Goal: Information Seeking & Learning: Learn about a topic

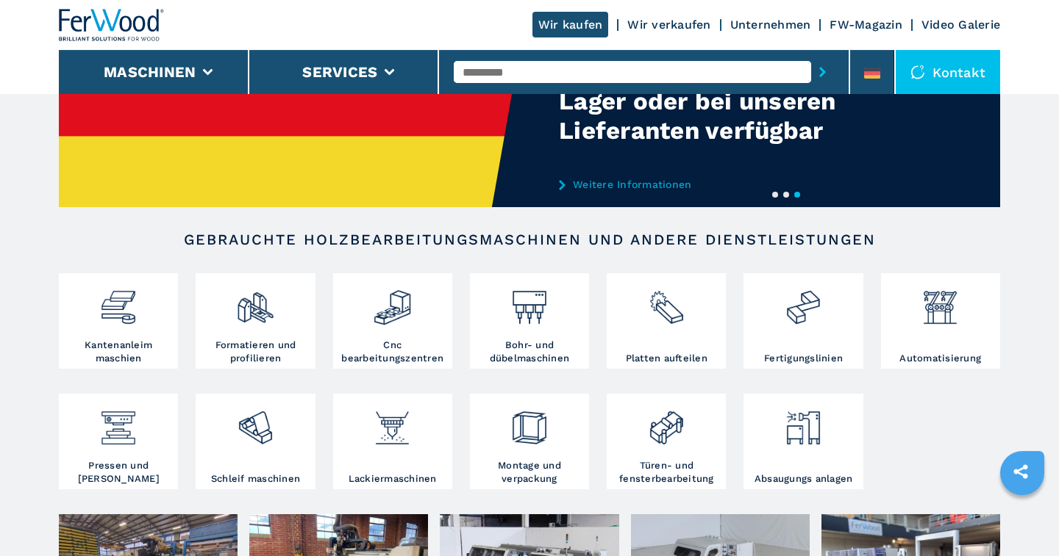
scroll to position [153, 0]
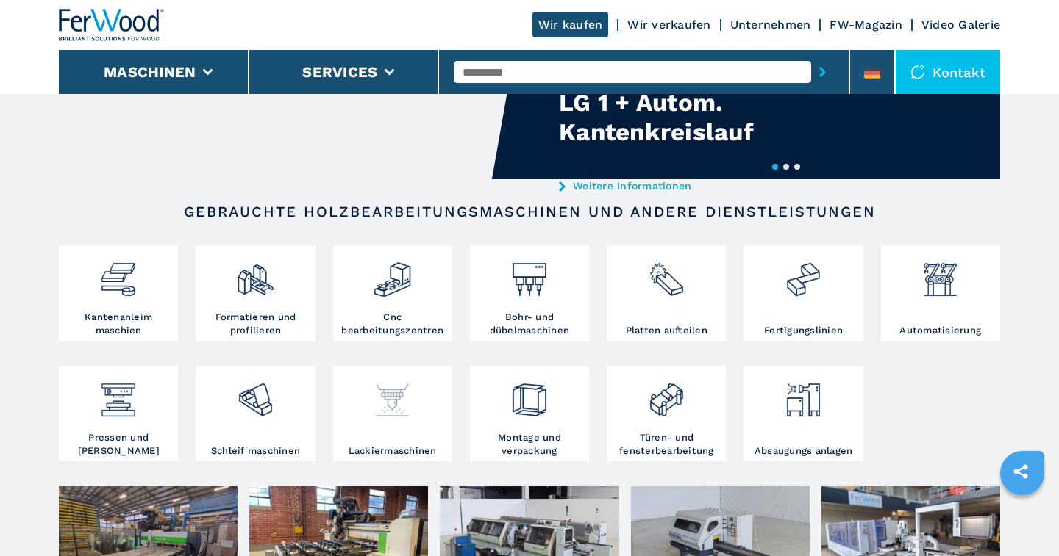
click at [397, 423] on div at bounding box center [393, 407] width 112 height 75
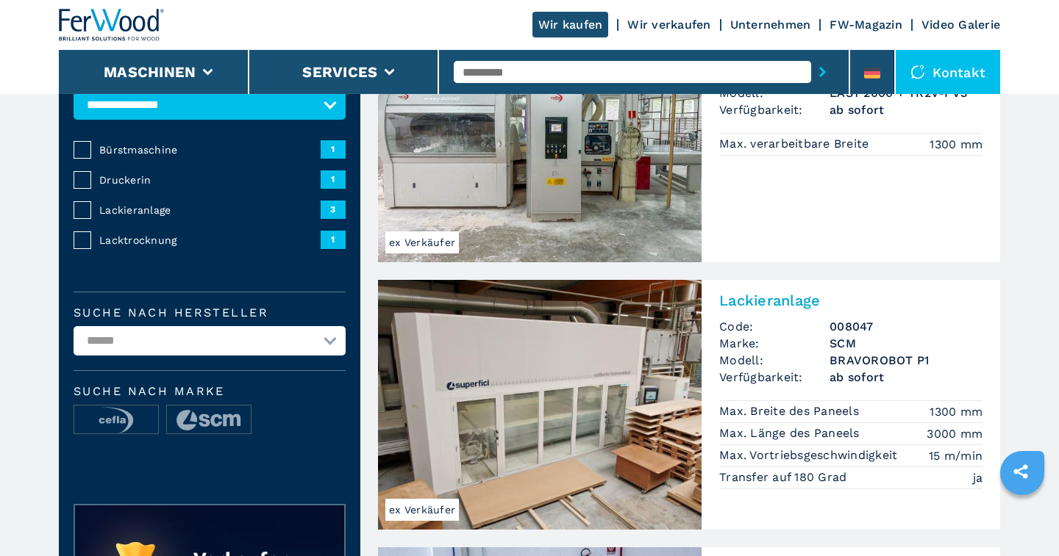
scroll to position [229, 0]
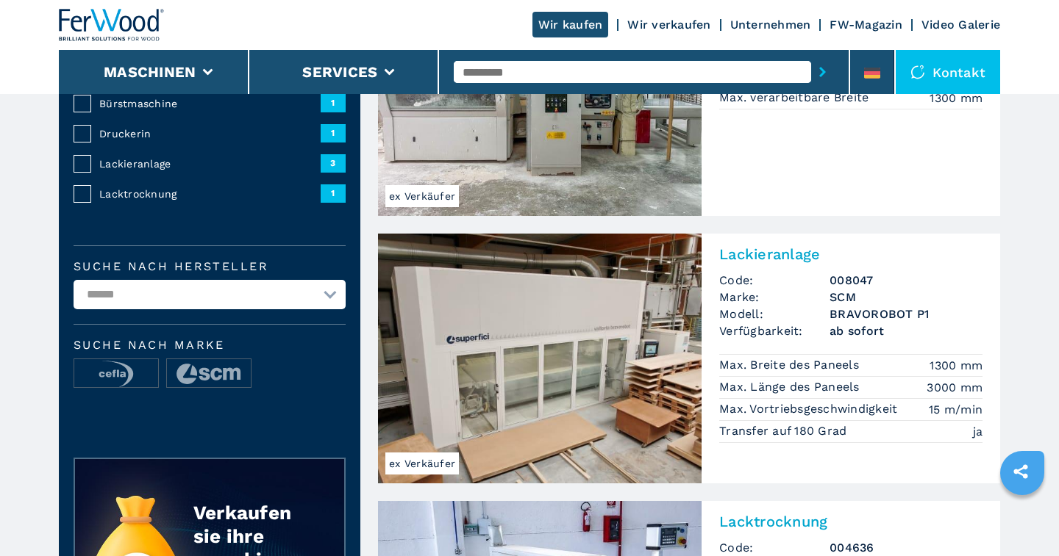
click at [561, 383] on img at bounding box center [539, 359] width 323 height 250
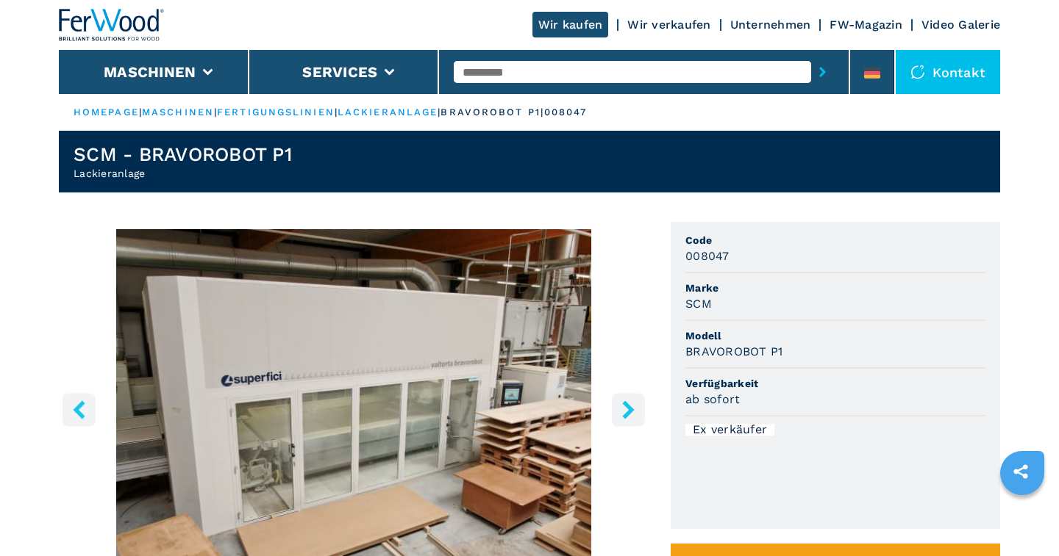
click at [626, 408] on icon "right-button" at bounding box center [628, 410] width 12 height 18
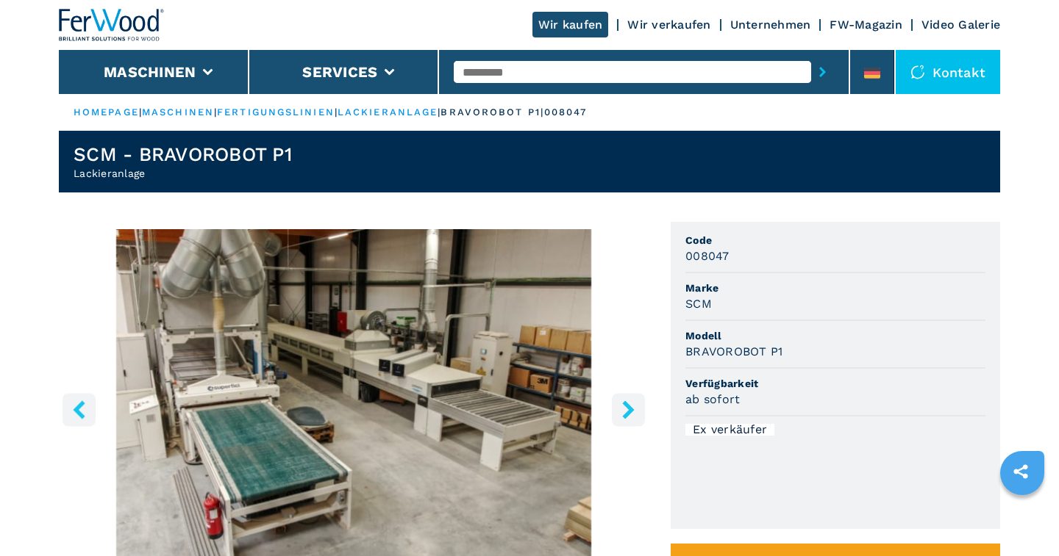
click at [626, 408] on icon "right-button" at bounding box center [628, 410] width 12 height 18
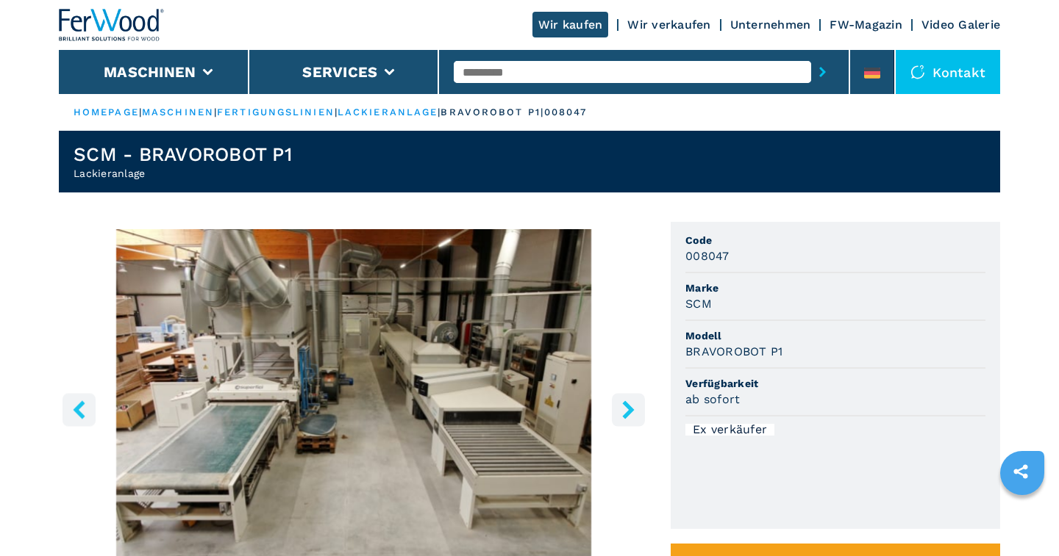
click at [626, 408] on icon "right-button" at bounding box center [628, 410] width 12 height 18
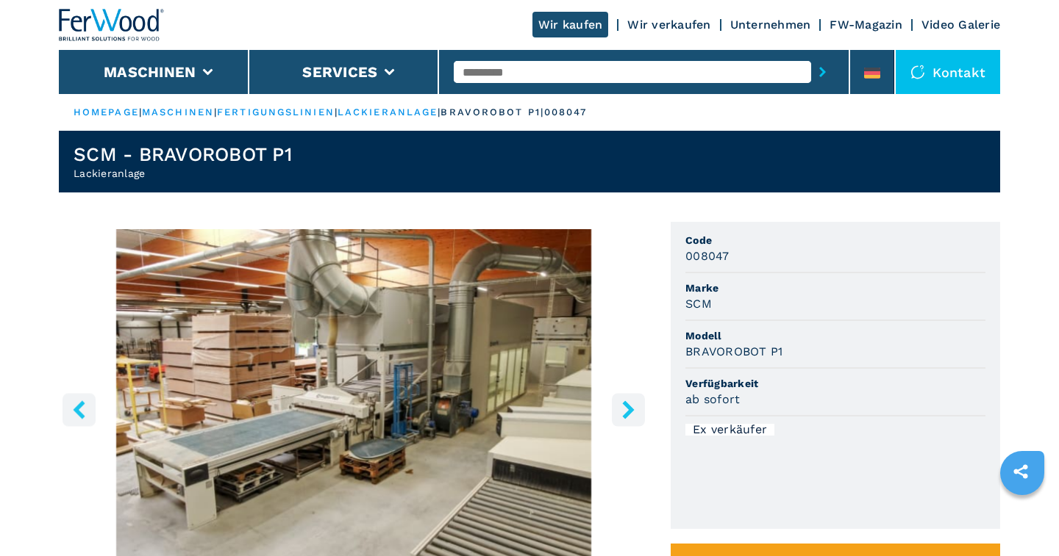
click at [626, 408] on icon "right-button" at bounding box center [628, 410] width 12 height 18
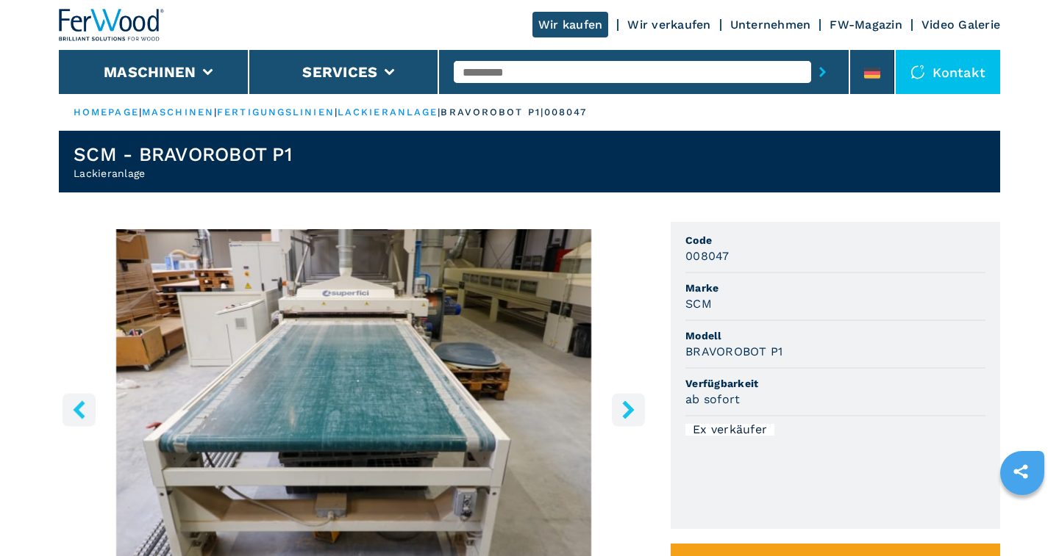
click at [626, 408] on icon "right-button" at bounding box center [628, 410] width 12 height 18
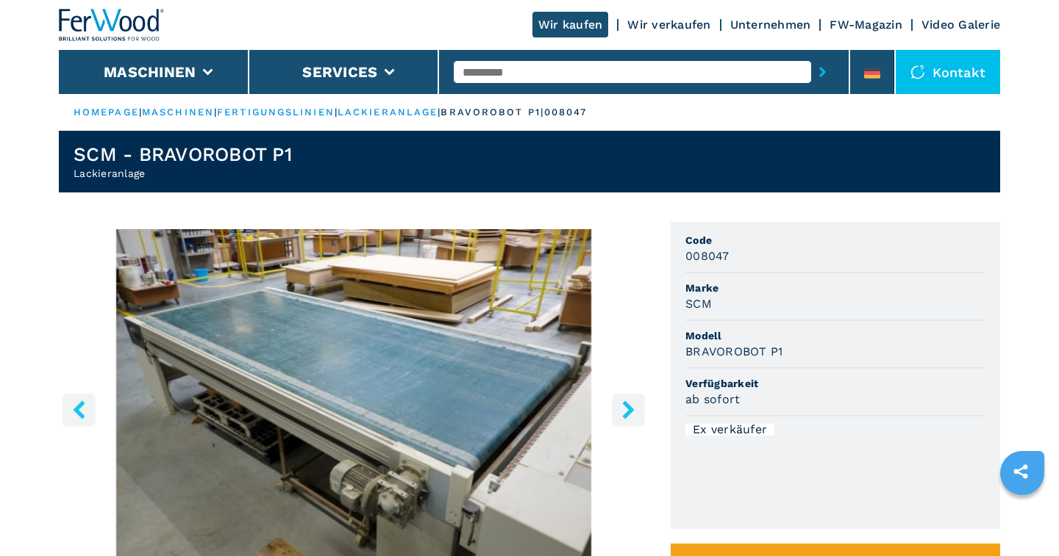
click at [626, 408] on icon "right-button" at bounding box center [628, 410] width 12 height 18
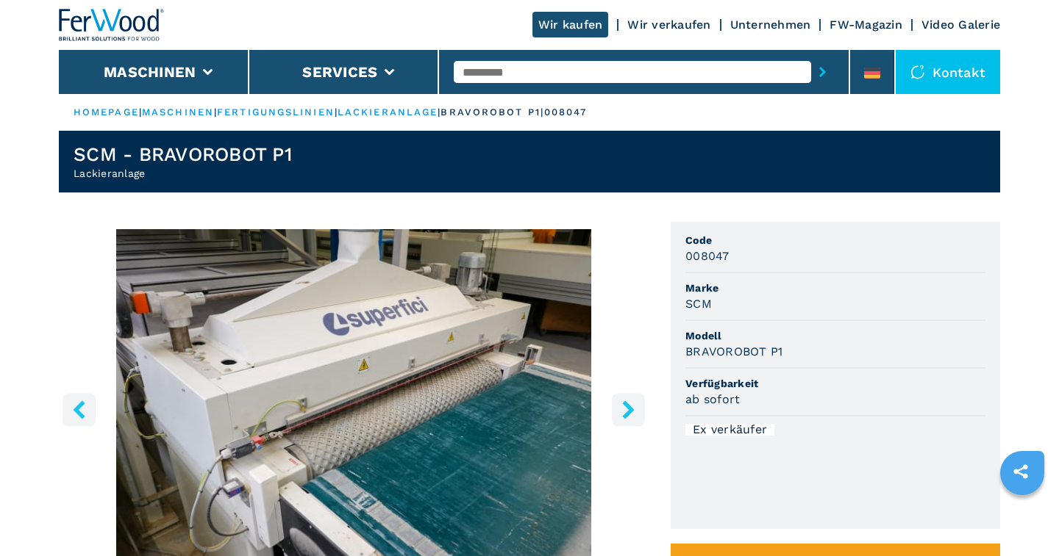
click at [467, 71] on input "text" at bounding box center [632, 72] width 357 height 22
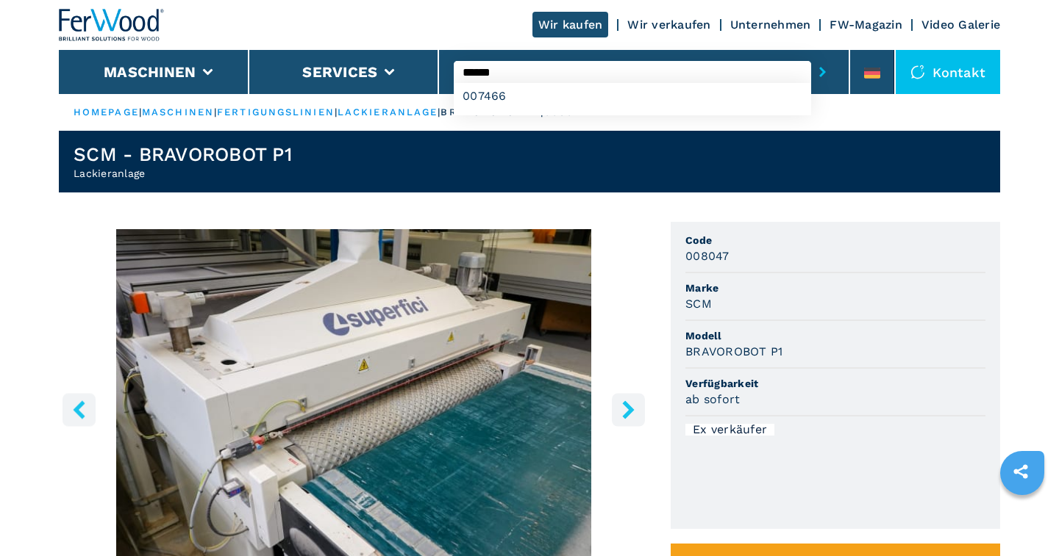
type input "******"
click at [811, 55] on button "submit-button" at bounding box center [822, 72] width 23 height 34
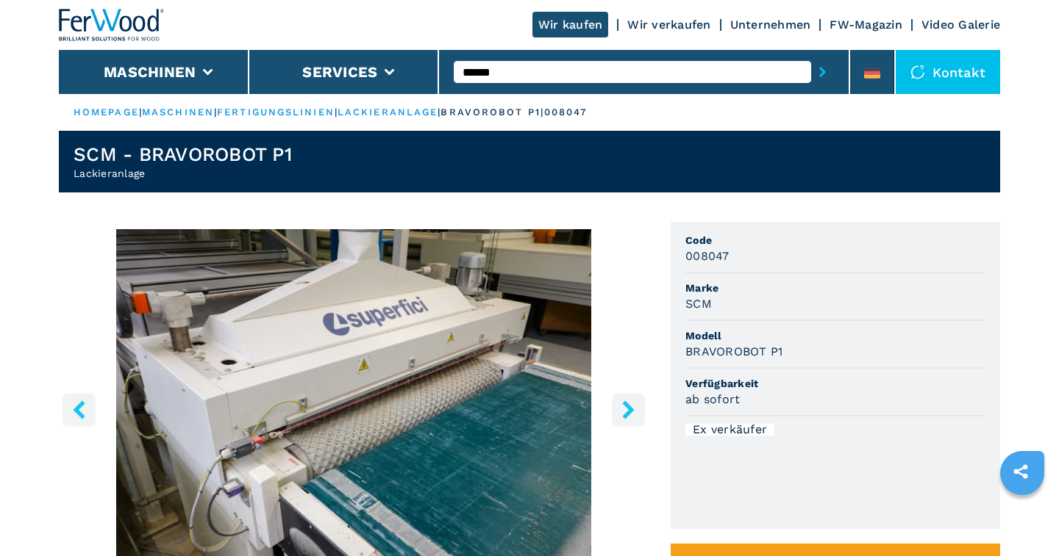
click at [515, 72] on input "******" at bounding box center [632, 72] width 357 height 22
click at [811, 55] on button "submit-button" at bounding box center [822, 72] width 23 height 34
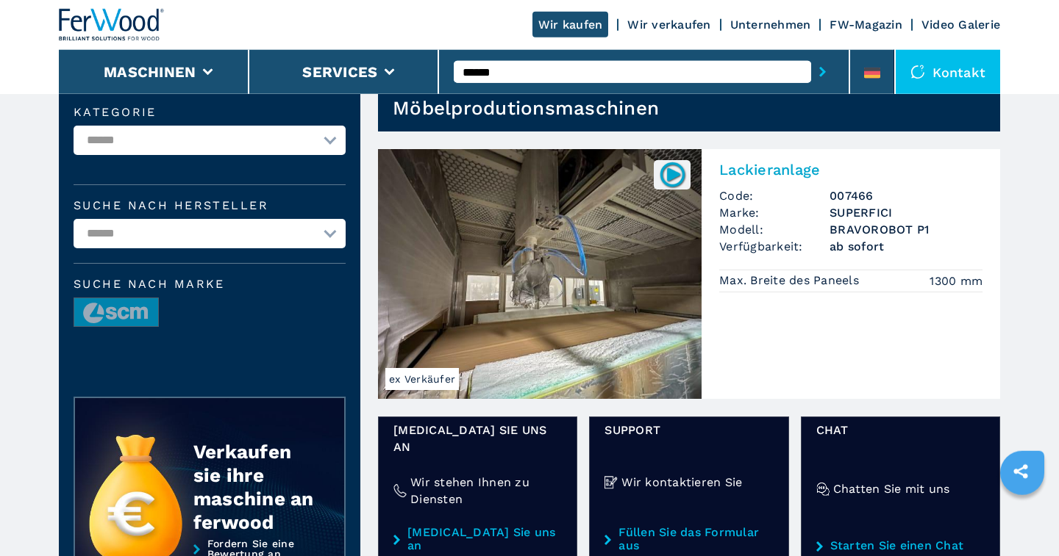
scroll to position [76, 0]
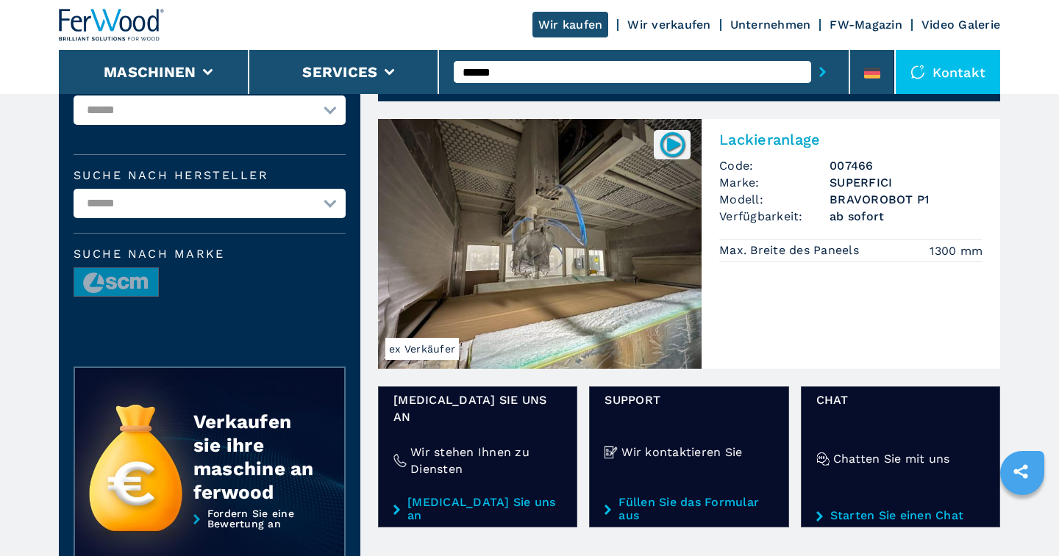
click at [670, 141] on img at bounding box center [672, 144] width 29 height 29
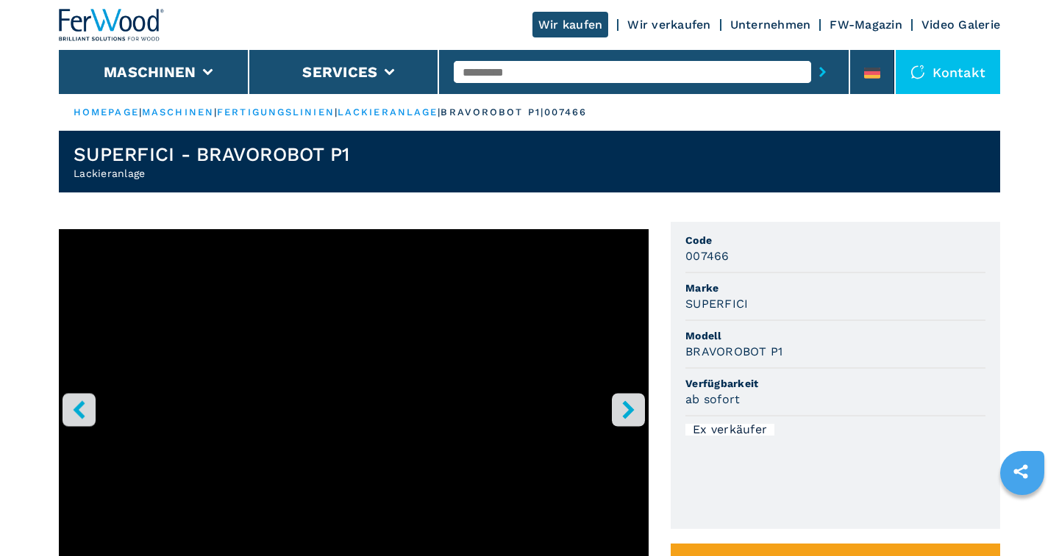
click at [626, 412] on icon "right-button" at bounding box center [628, 410] width 18 height 18
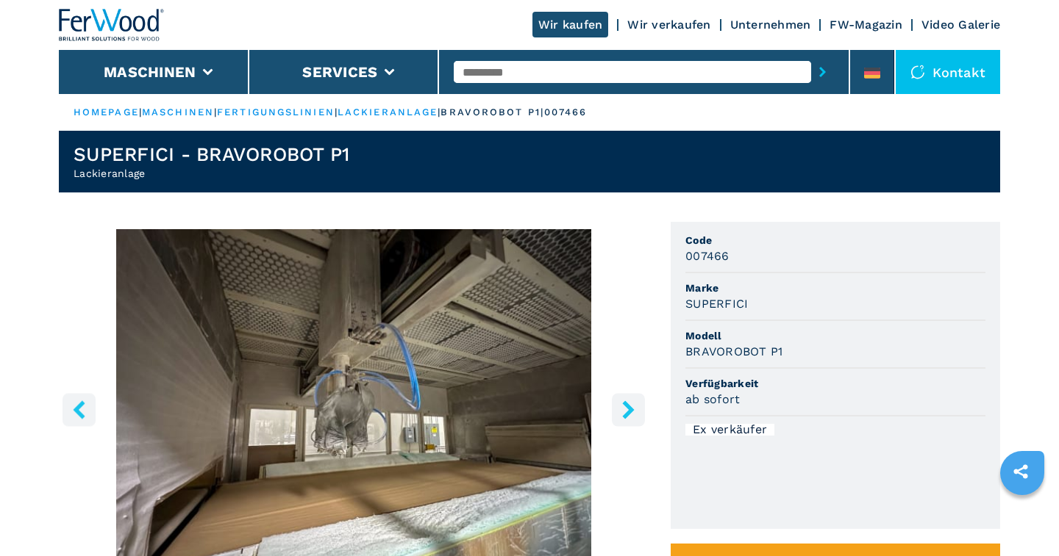
click at [626, 412] on icon "right-button" at bounding box center [628, 410] width 18 height 18
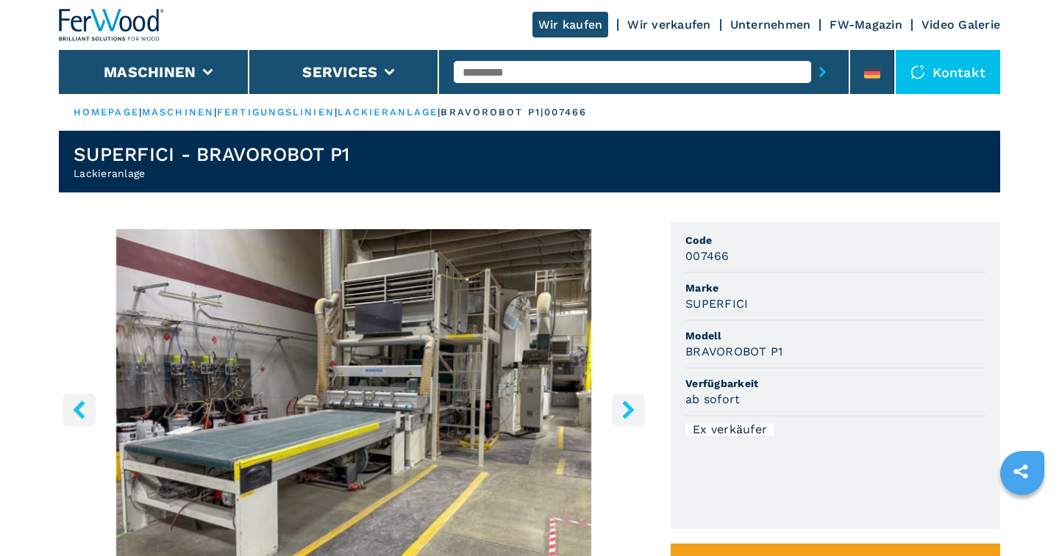
click at [626, 412] on icon "right-button" at bounding box center [628, 410] width 18 height 18
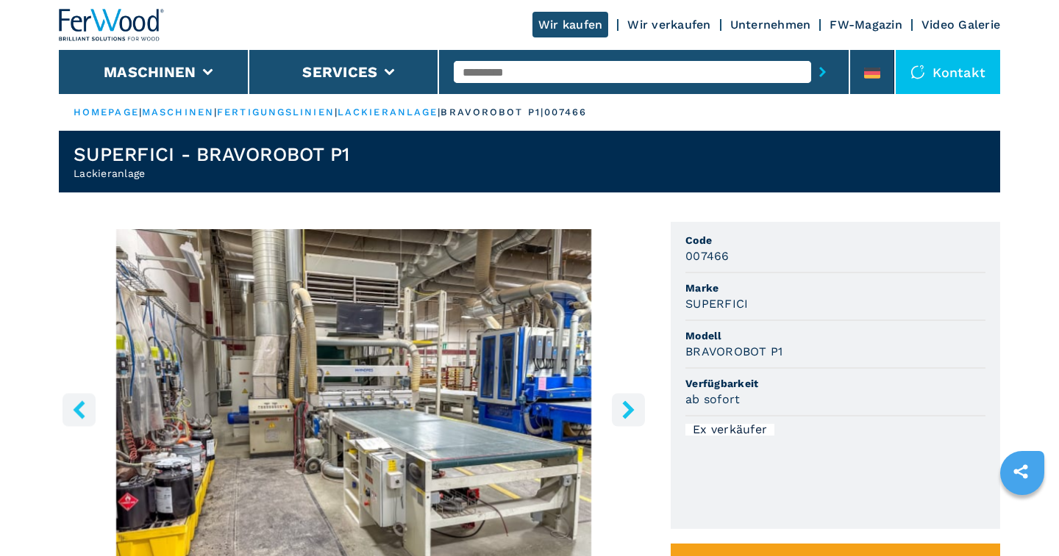
click at [626, 412] on icon "right-button" at bounding box center [628, 410] width 18 height 18
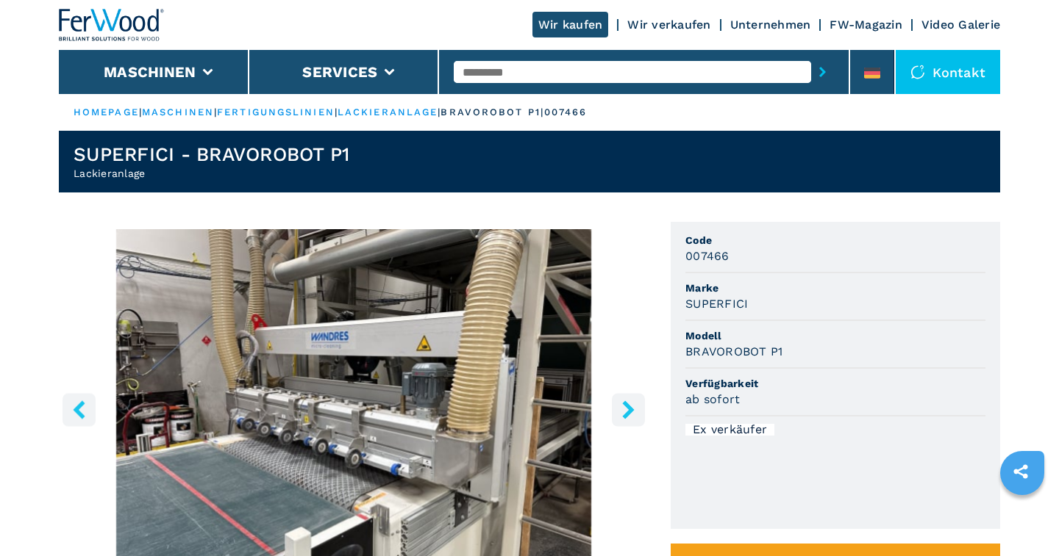
click at [626, 412] on icon "right-button" at bounding box center [628, 410] width 18 height 18
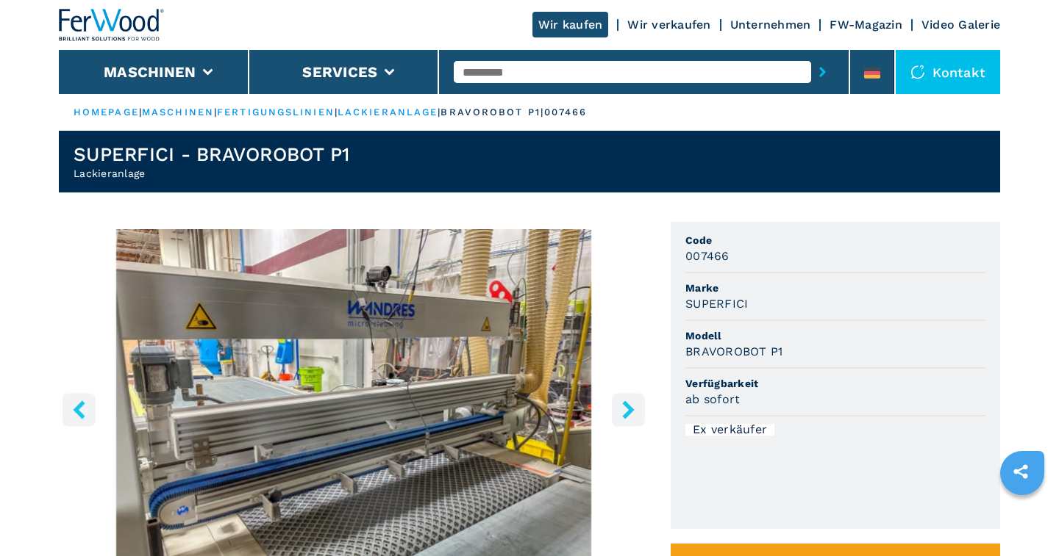
click at [626, 412] on icon "right-button" at bounding box center [628, 410] width 18 height 18
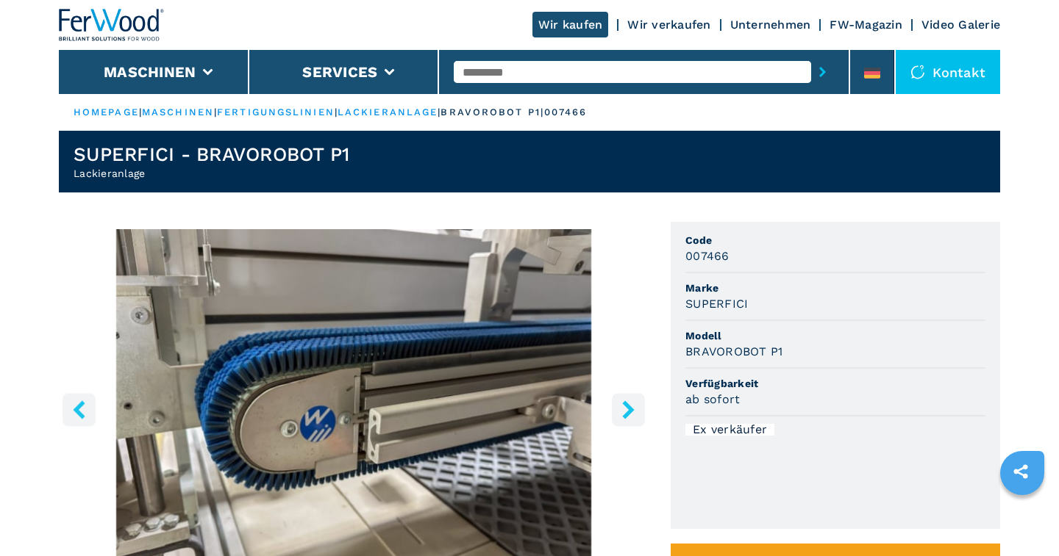
click at [626, 412] on icon "right-button" at bounding box center [628, 410] width 18 height 18
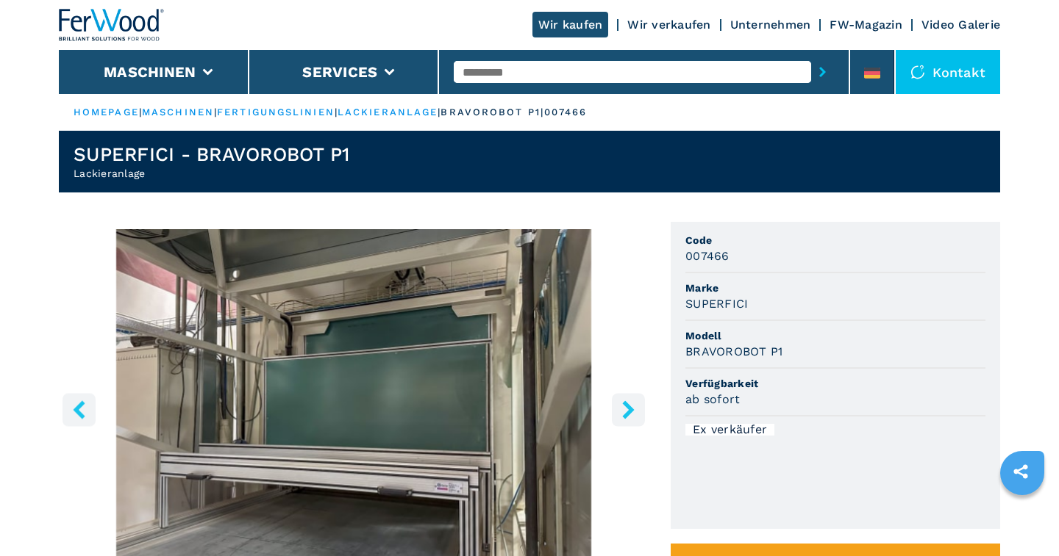
click at [626, 412] on icon "right-button" at bounding box center [628, 410] width 18 height 18
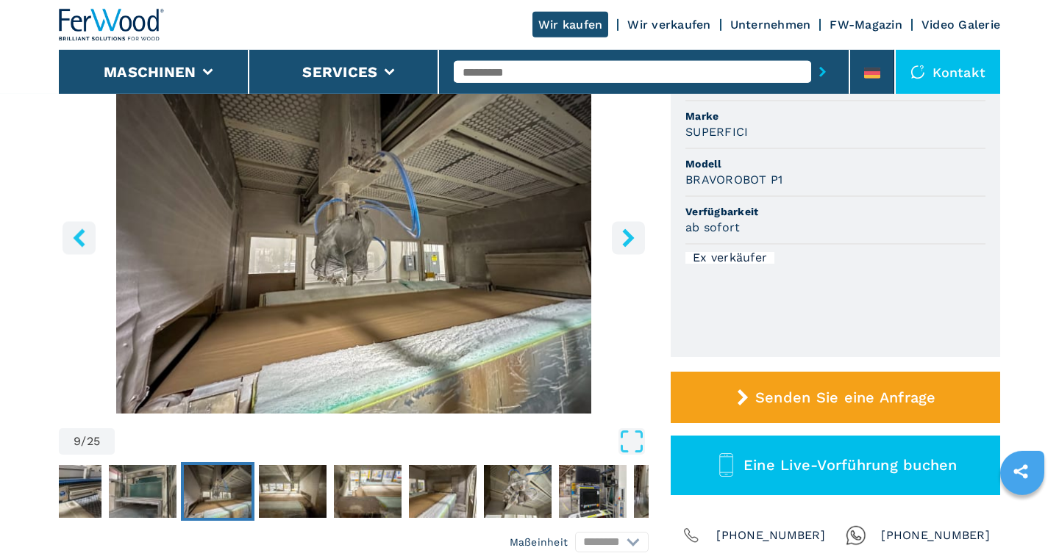
scroll to position [153, 0]
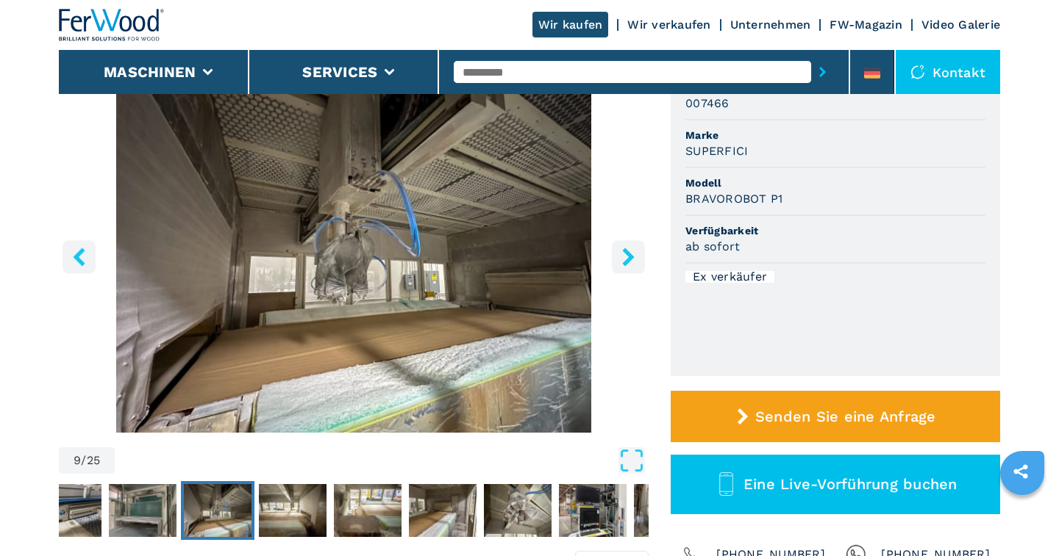
click at [627, 257] on icon "right-button" at bounding box center [628, 257] width 18 height 18
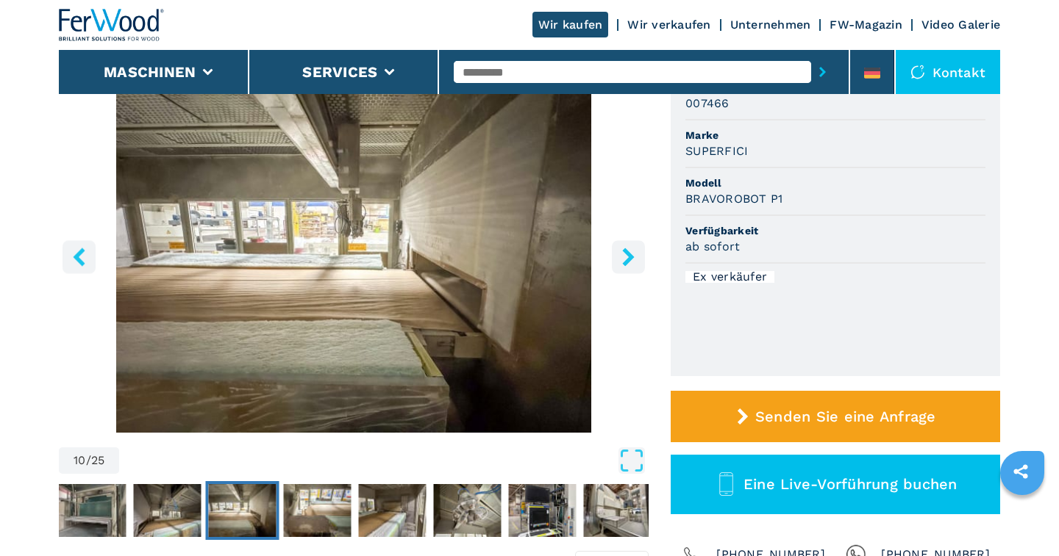
click at [627, 257] on icon "right-button" at bounding box center [628, 257] width 18 height 18
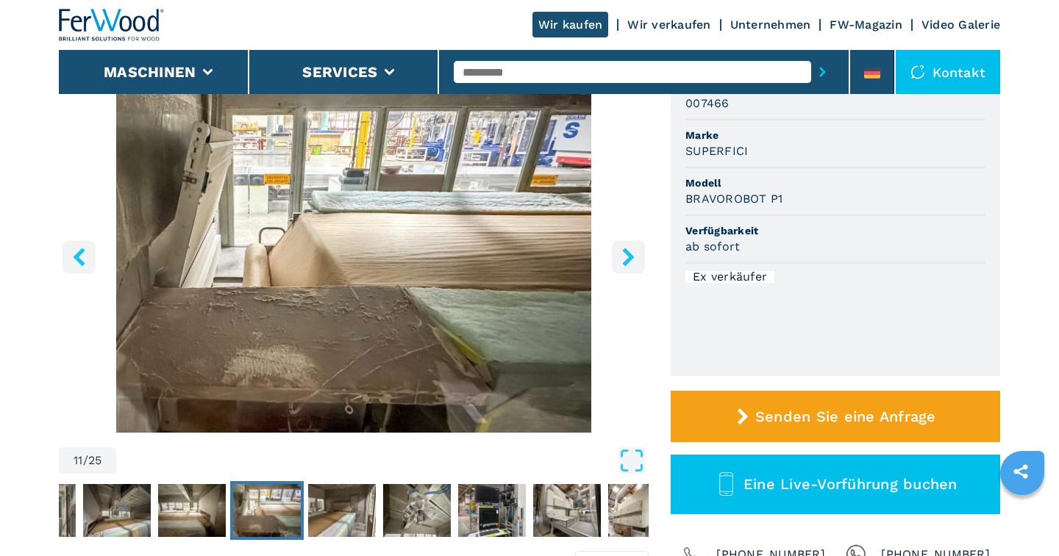
click at [627, 257] on icon "right-button" at bounding box center [628, 257] width 18 height 18
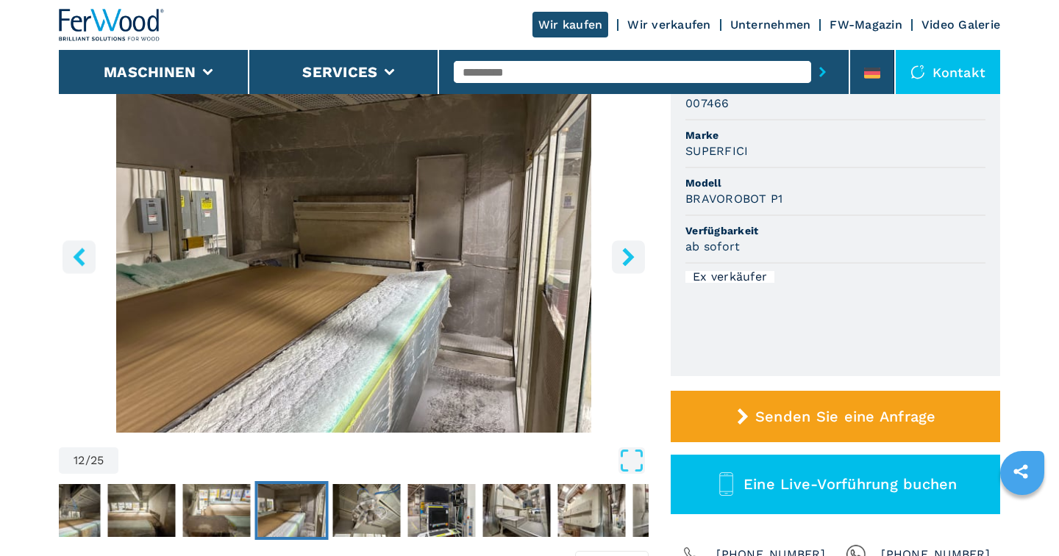
click at [627, 257] on icon "right-button" at bounding box center [628, 257] width 18 height 18
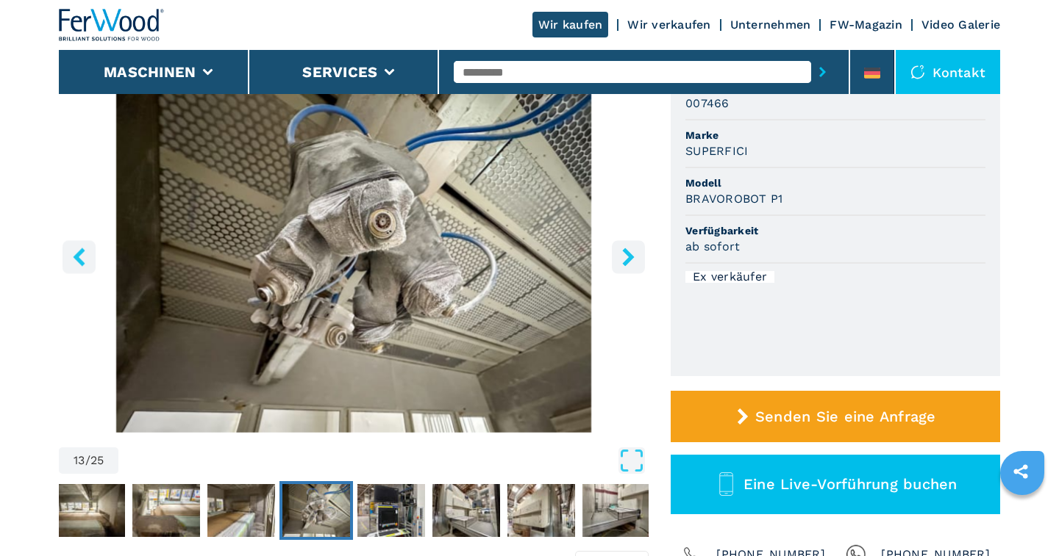
click at [627, 257] on icon "right-button" at bounding box center [628, 257] width 18 height 18
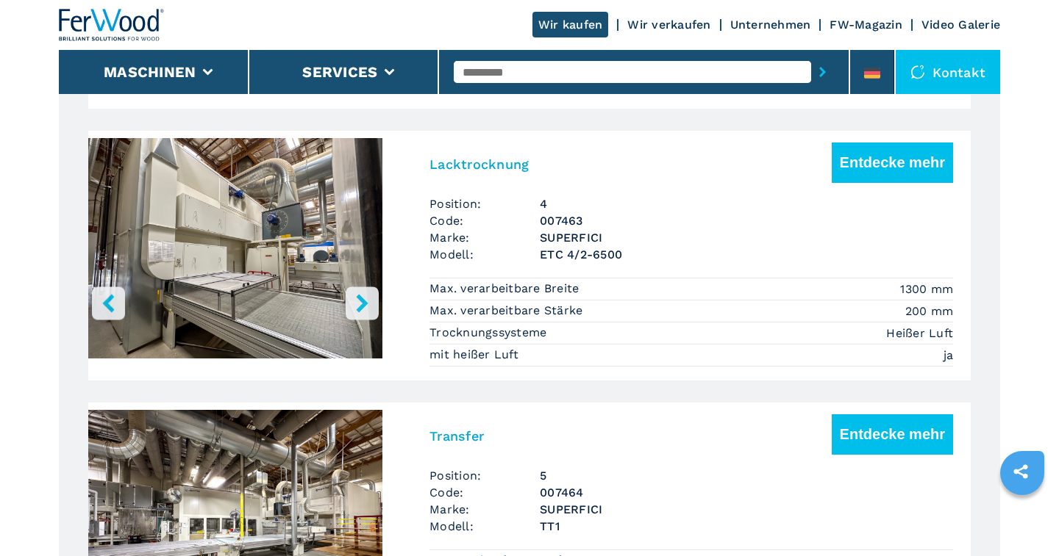
scroll to position [1911, 0]
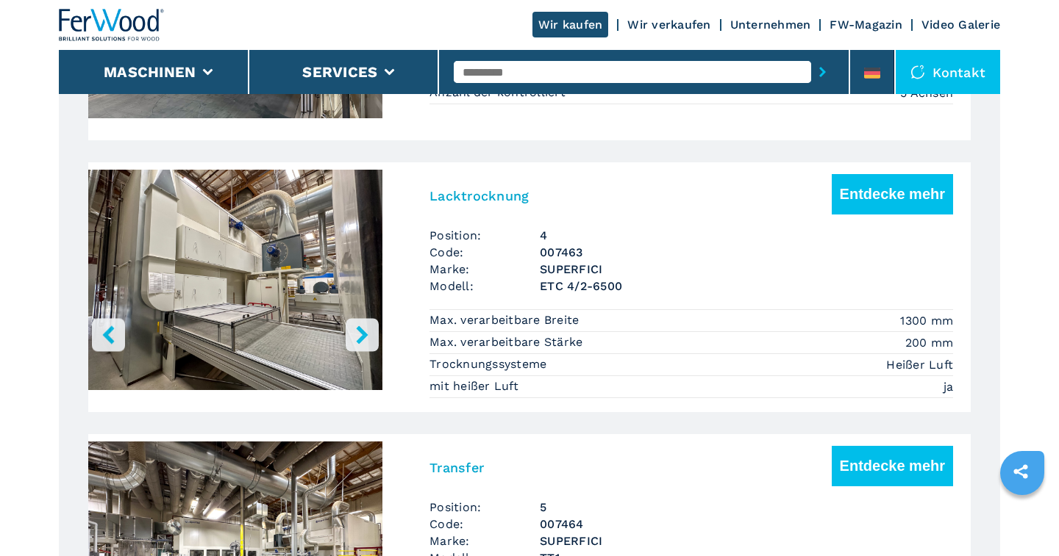
click at [473, 191] on h3 "Lacktrocknung" at bounding box center [478, 195] width 99 height 17
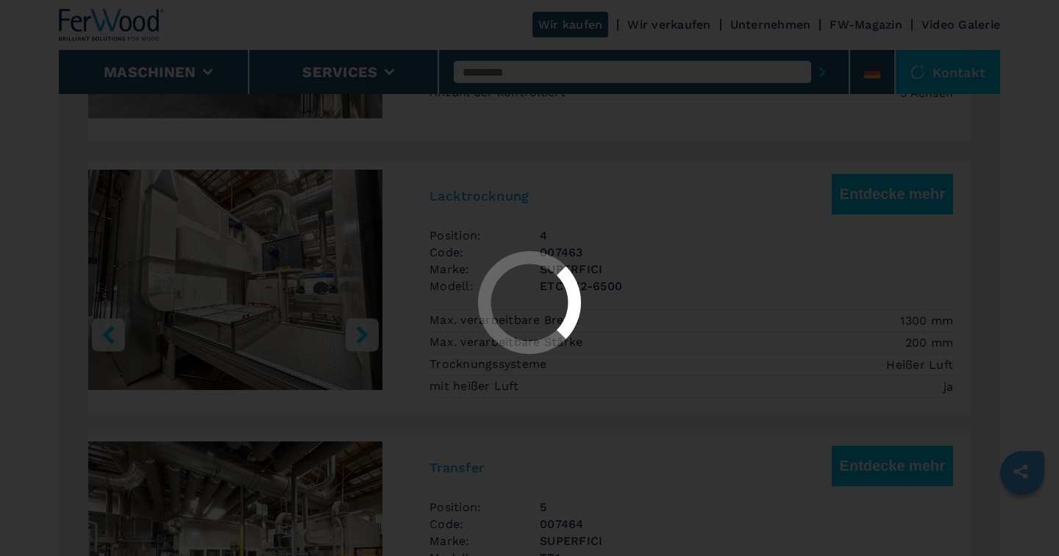
scroll to position [0, 0]
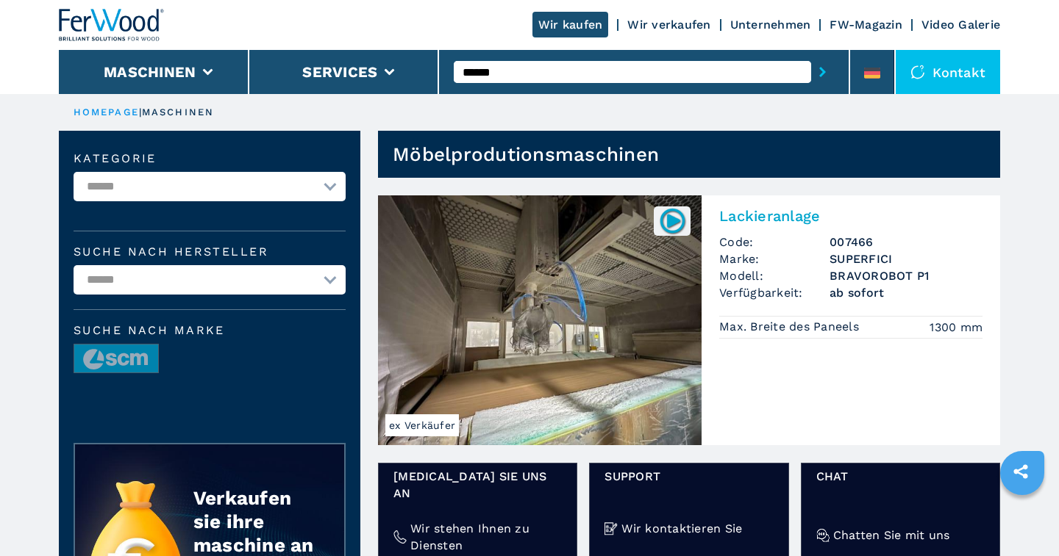
click at [506, 71] on input "******" at bounding box center [632, 72] width 357 height 22
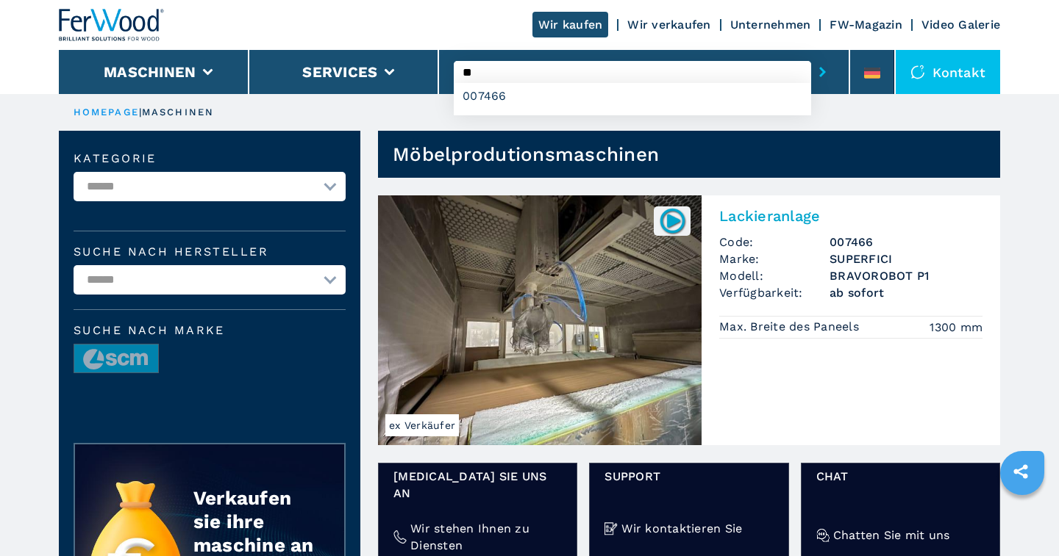
type input "*"
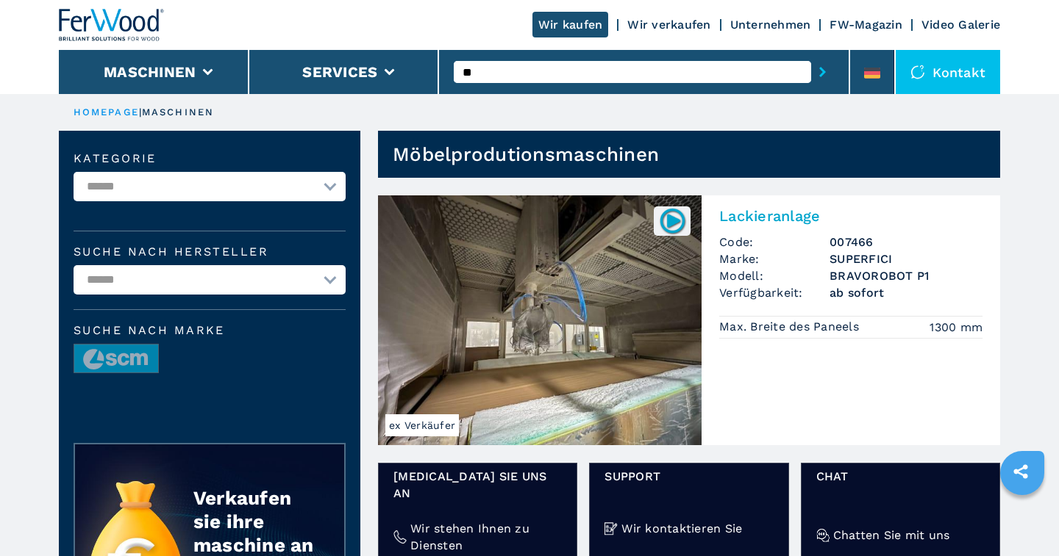
type input "*"
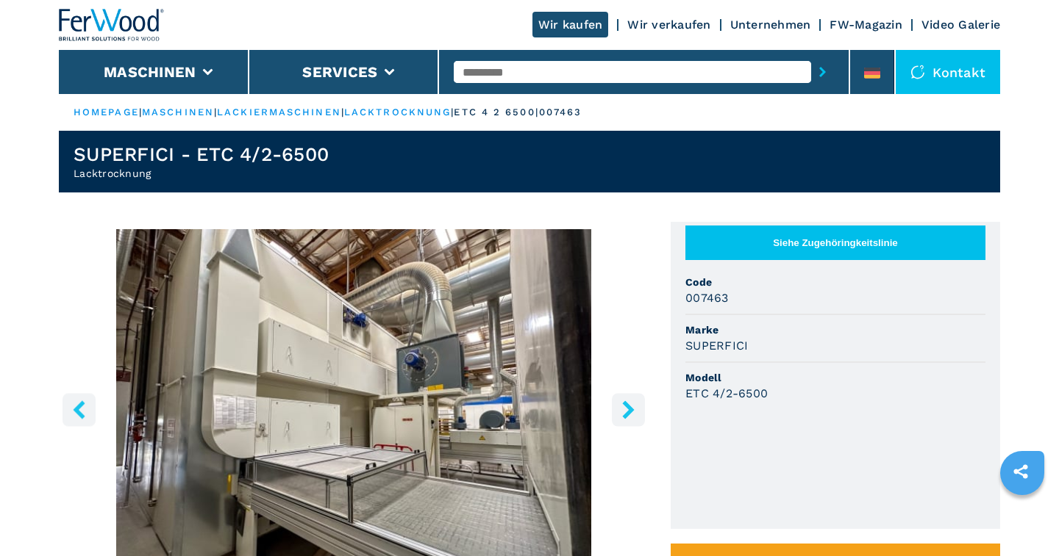
click at [623, 406] on icon "right-button" at bounding box center [628, 410] width 18 height 18
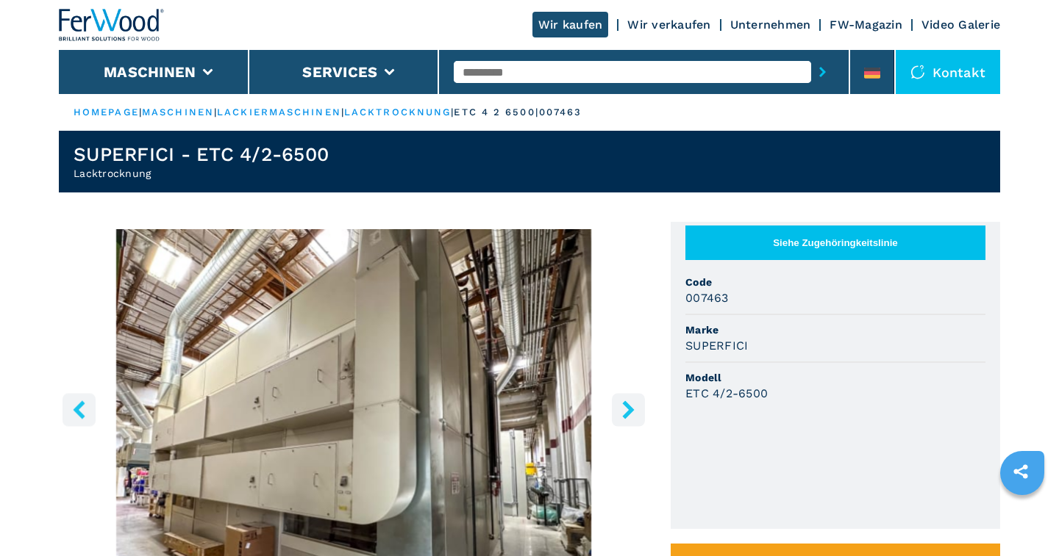
click at [623, 406] on icon "right-button" at bounding box center [628, 410] width 18 height 18
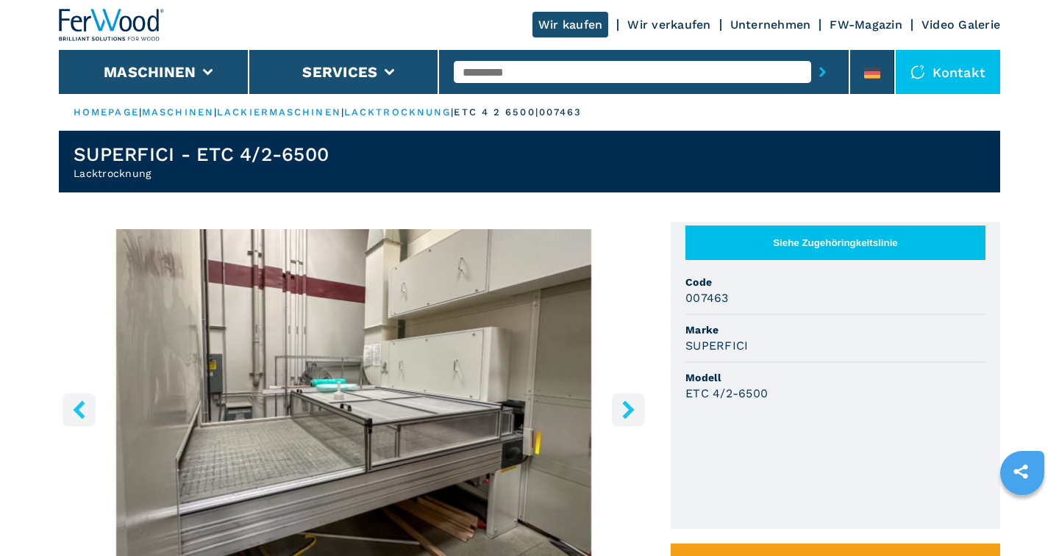
click at [623, 406] on icon "right-button" at bounding box center [628, 410] width 18 height 18
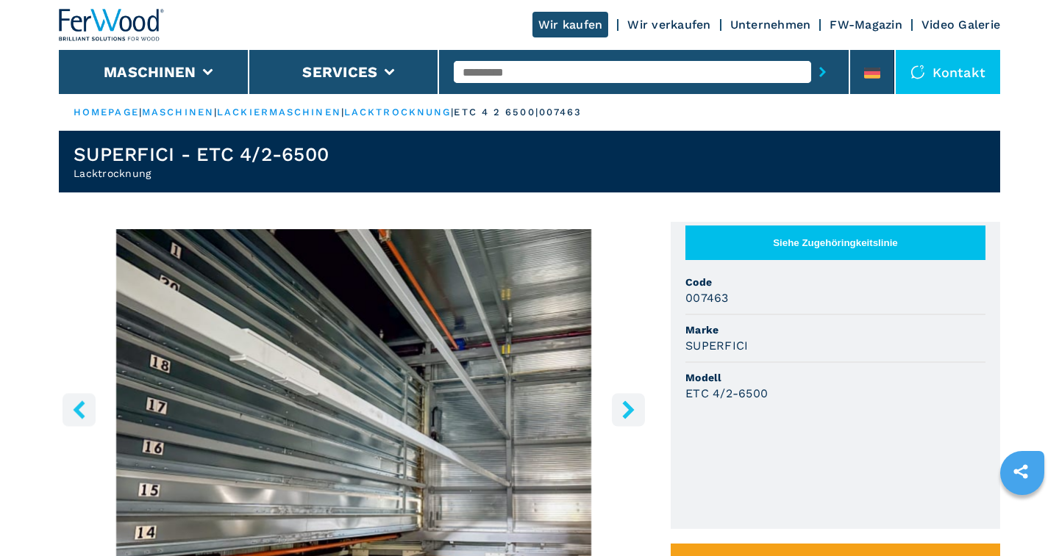
click at [623, 406] on icon "right-button" at bounding box center [628, 410] width 18 height 18
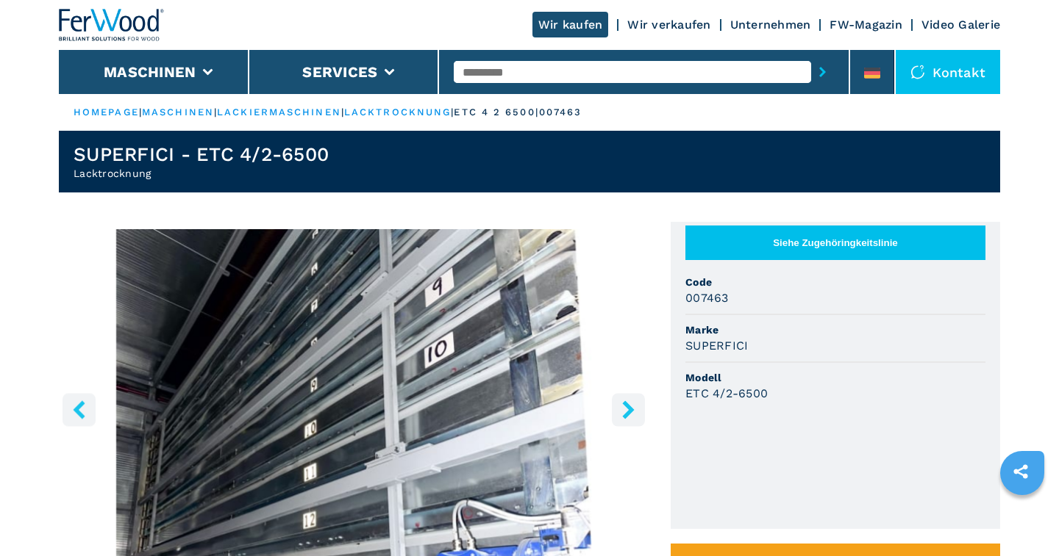
click at [623, 406] on icon "right-button" at bounding box center [628, 410] width 18 height 18
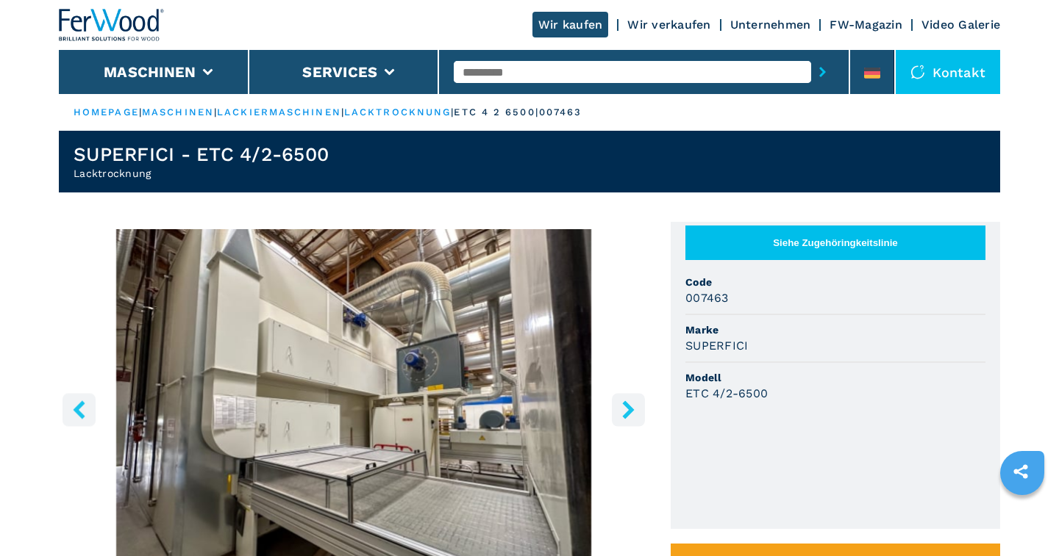
click at [623, 406] on icon "right-button" at bounding box center [628, 410] width 18 height 18
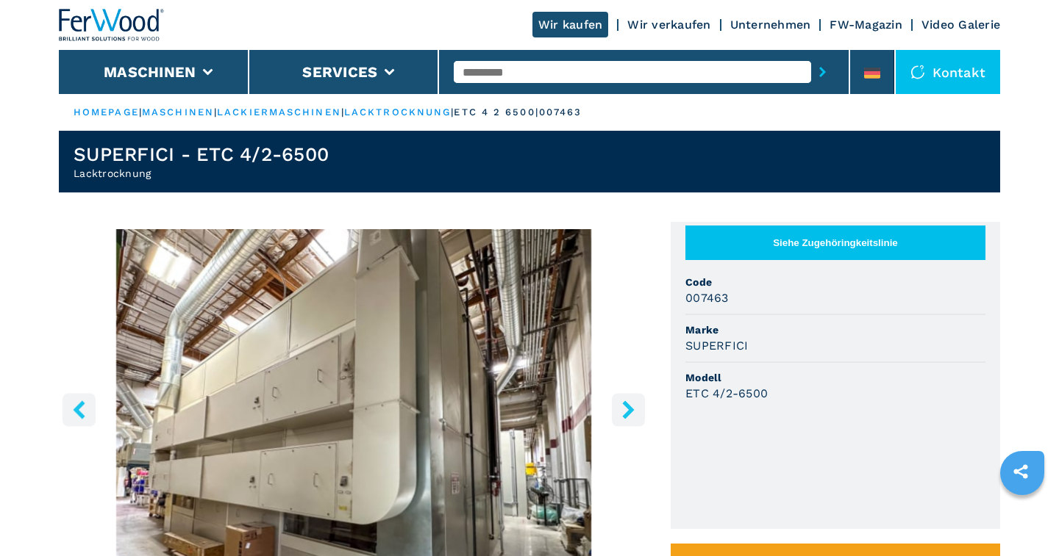
click at [623, 406] on icon "right-button" at bounding box center [628, 410] width 18 height 18
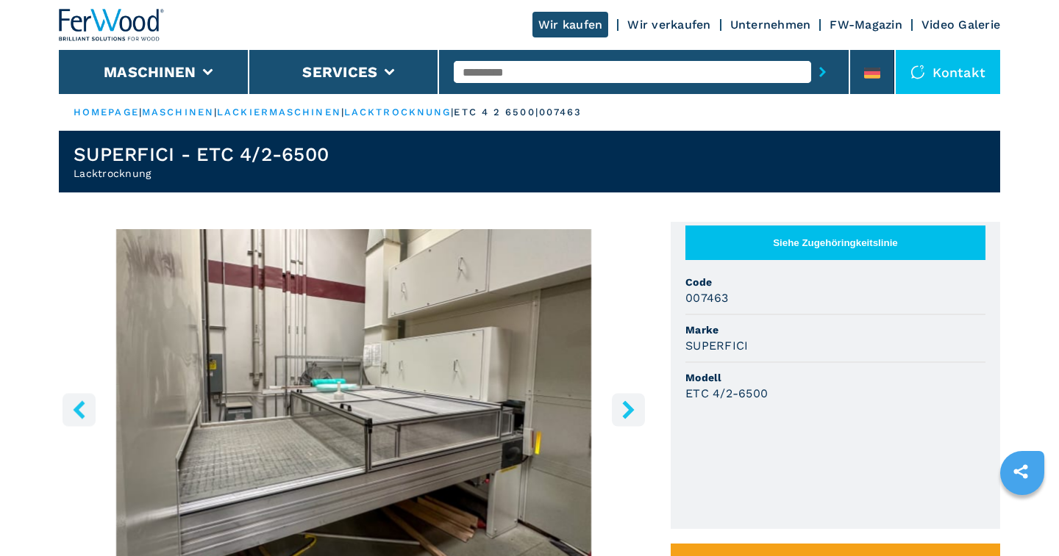
click at [623, 406] on icon "right-button" at bounding box center [628, 410] width 18 height 18
